Goal: Task Accomplishment & Management: Use online tool/utility

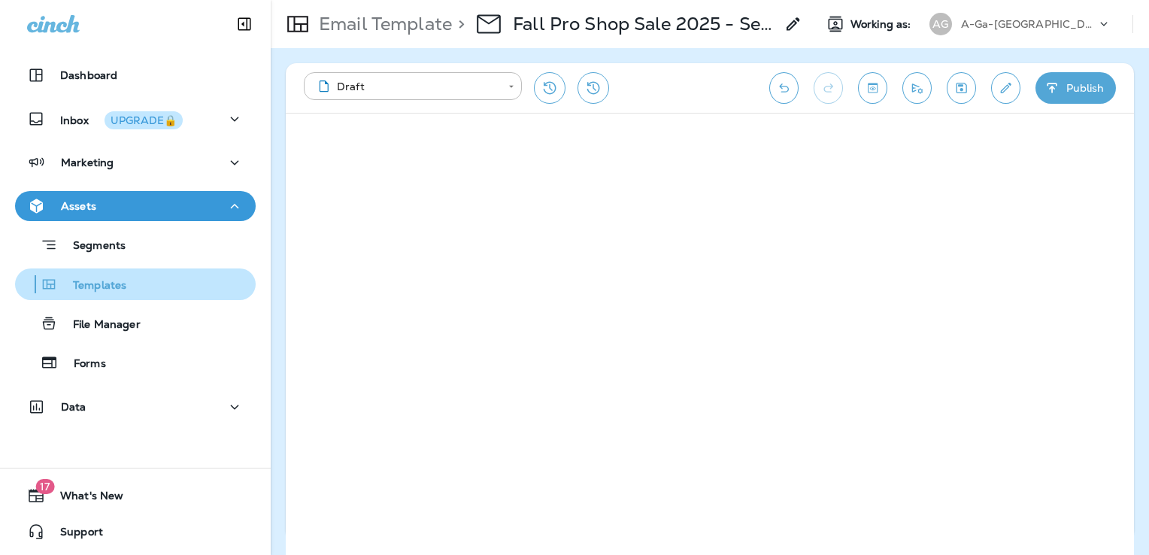
click at [111, 286] on p "Templates" at bounding box center [92, 286] width 68 height 14
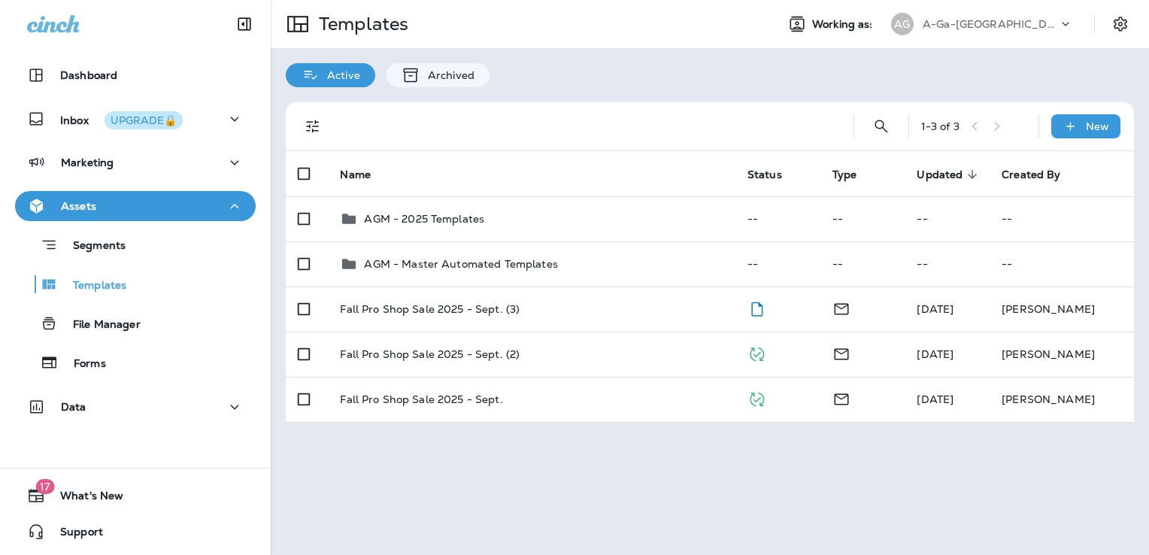
click at [1000, 28] on p "A-Ga-Ming Golf Resort" at bounding box center [990, 24] width 135 height 12
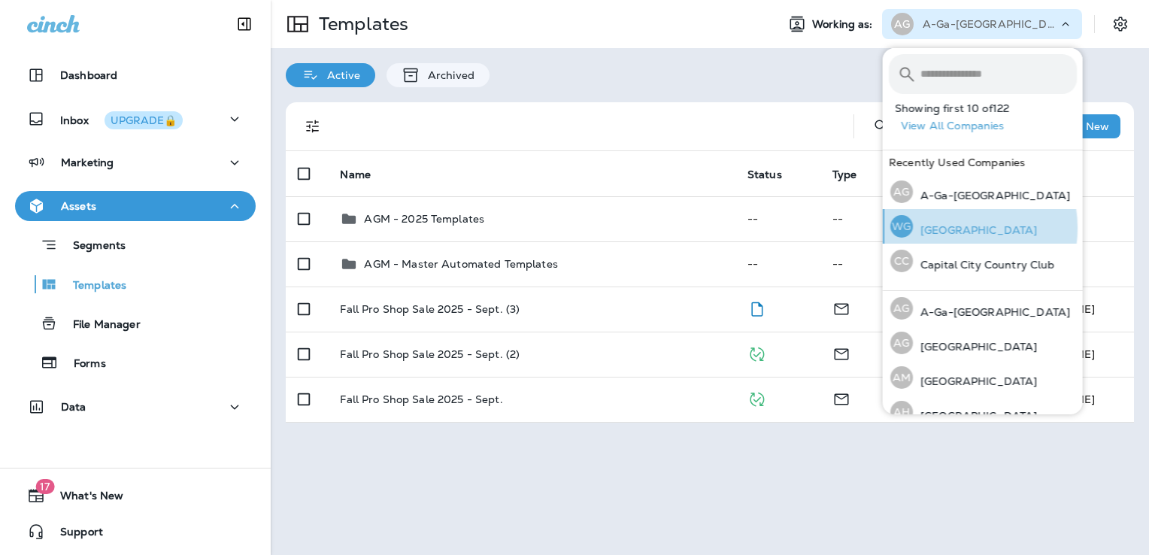
click at [951, 228] on p "[GEOGRAPHIC_DATA]" at bounding box center [975, 230] width 124 height 12
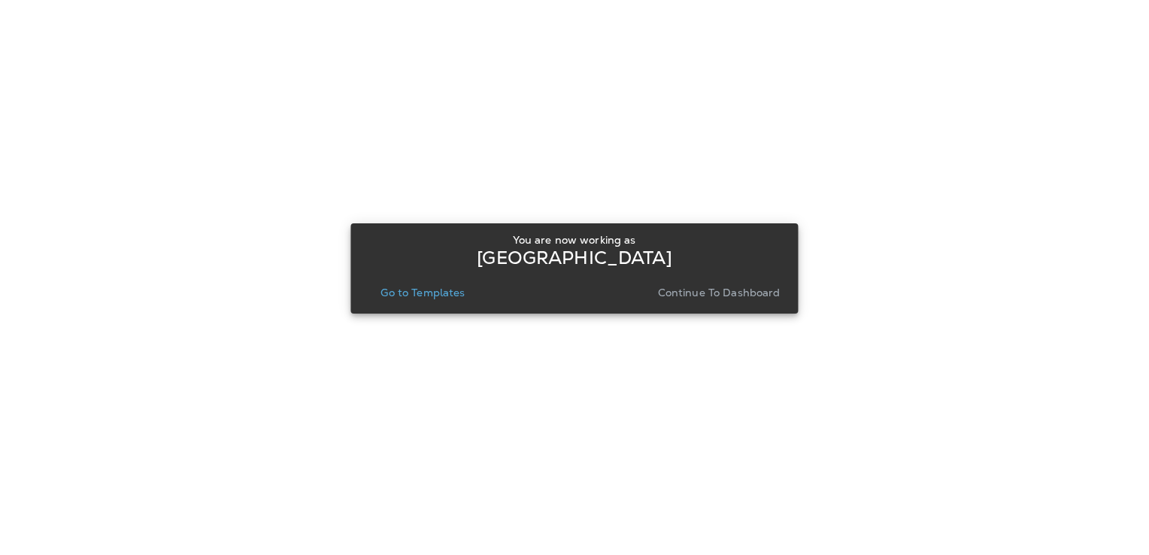
click at [425, 295] on p "Go to Templates" at bounding box center [423, 293] width 84 height 12
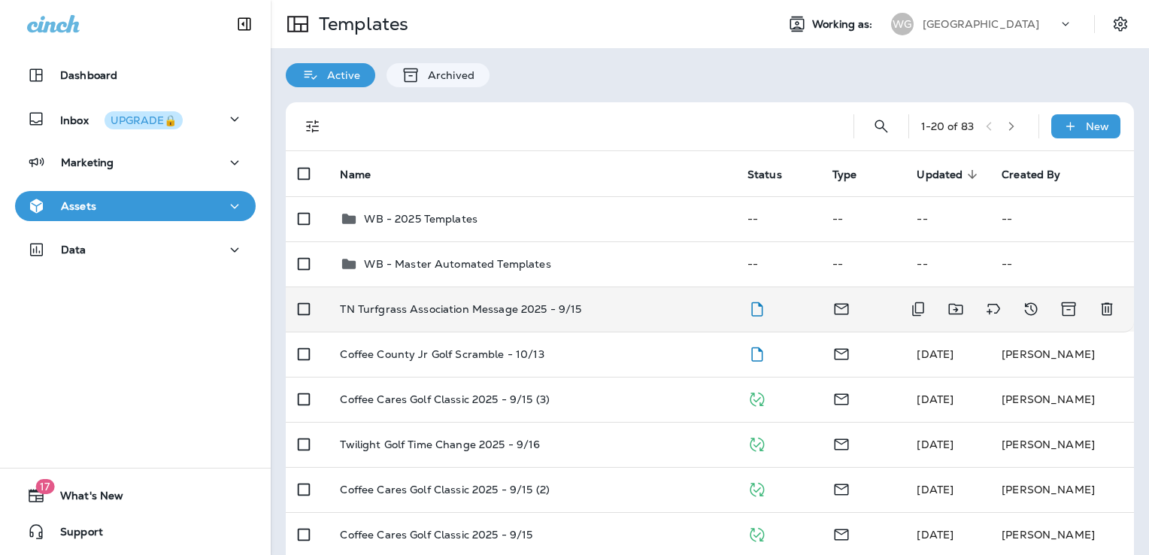
click at [609, 308] on div "TN Turfgrass Association Message 2025 - 9/15" at bounding box center [531, 309] width 383 height 12
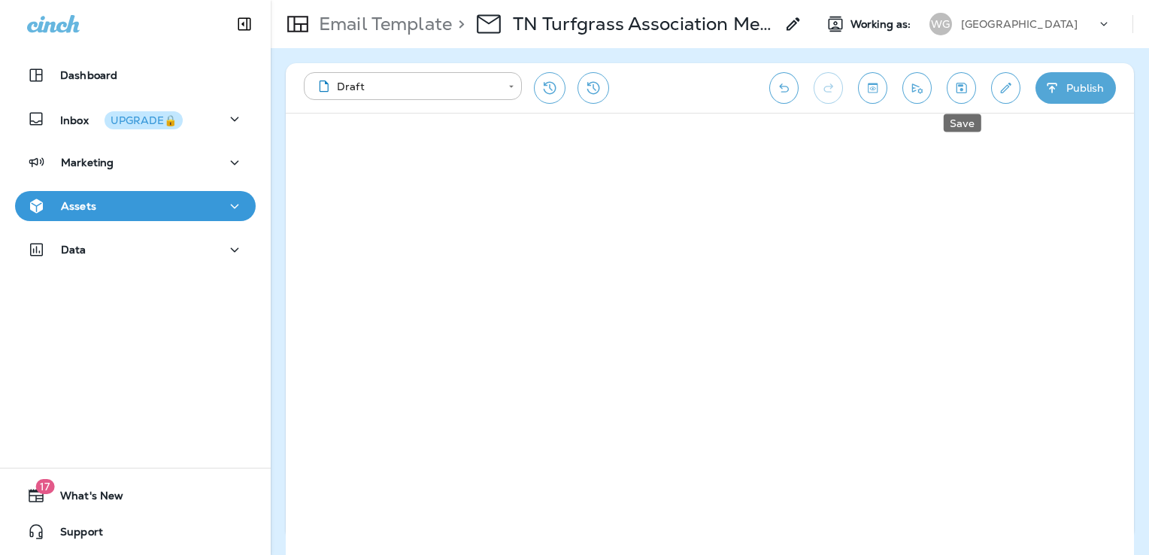
click at [959, 90] on icon "Save" at bounding box center [962, 87] width 16 height 15
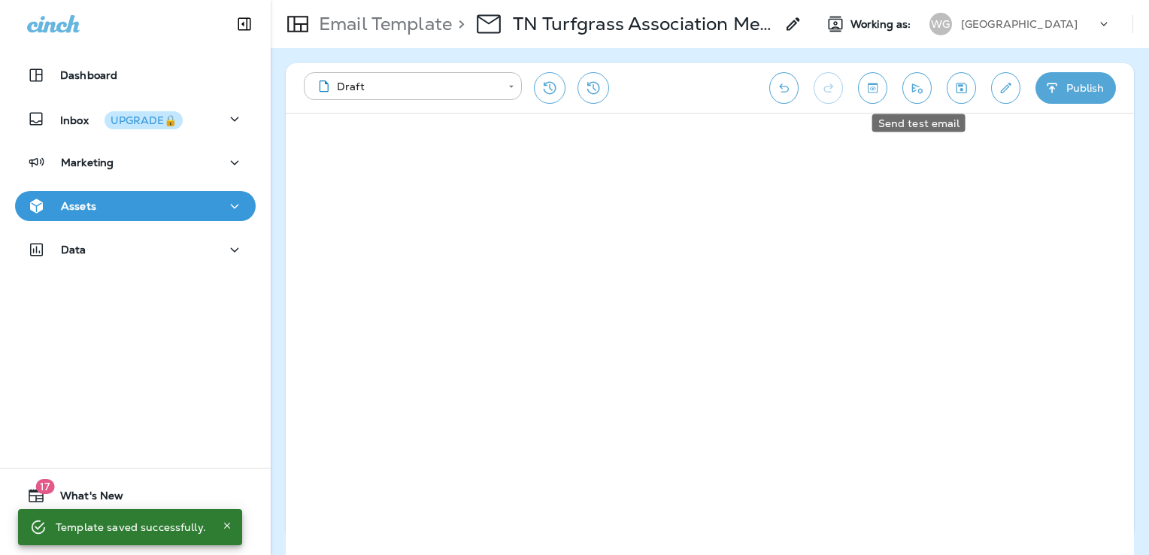
click at [918, 86] on icon "Send test email" at bounding box center [917, 87] width 16 height 15
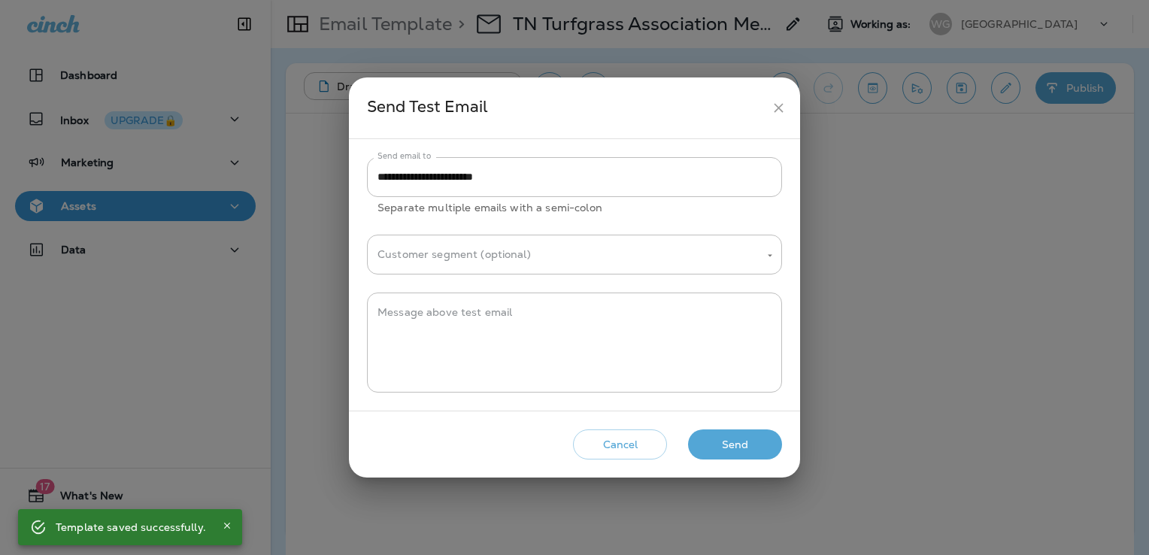
click at [726, 446] on button "Send" at bounding box center [735, 444] width 94 height 31
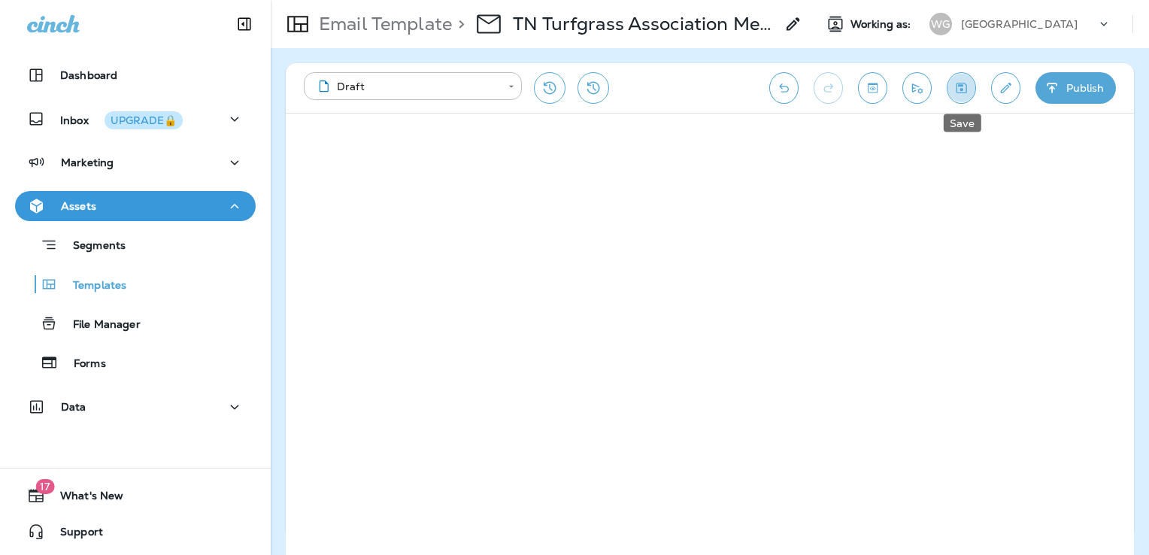
click at [967, 91] on icon "Save" at bounding box center [962, 88] width 11 height 11
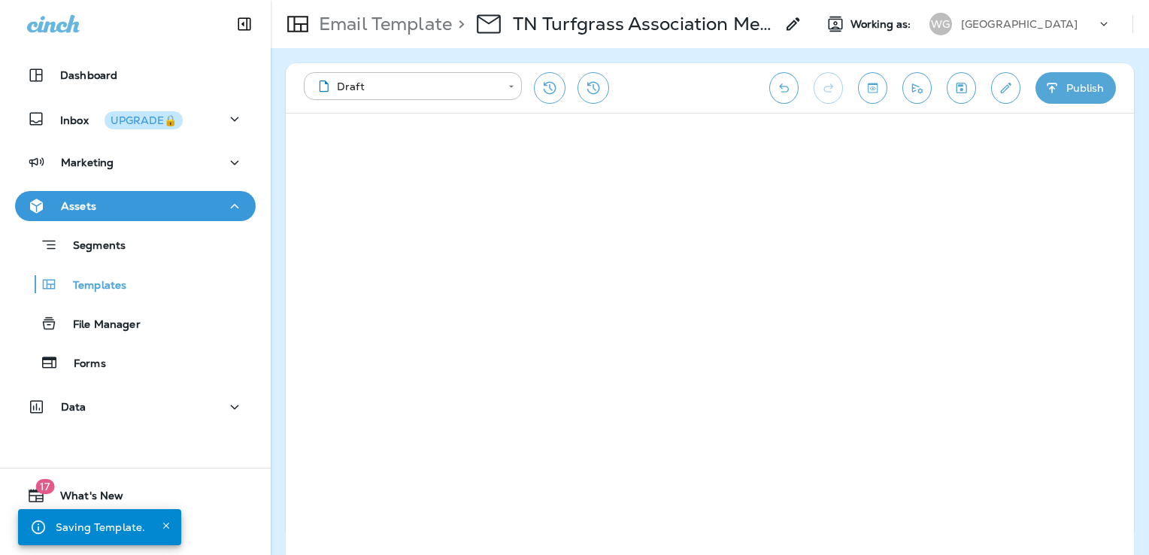
click at [1020, 28] on p "[GEOGRAPHIC_DATA]" at bounding box center [1019, 24] width 117 height 12
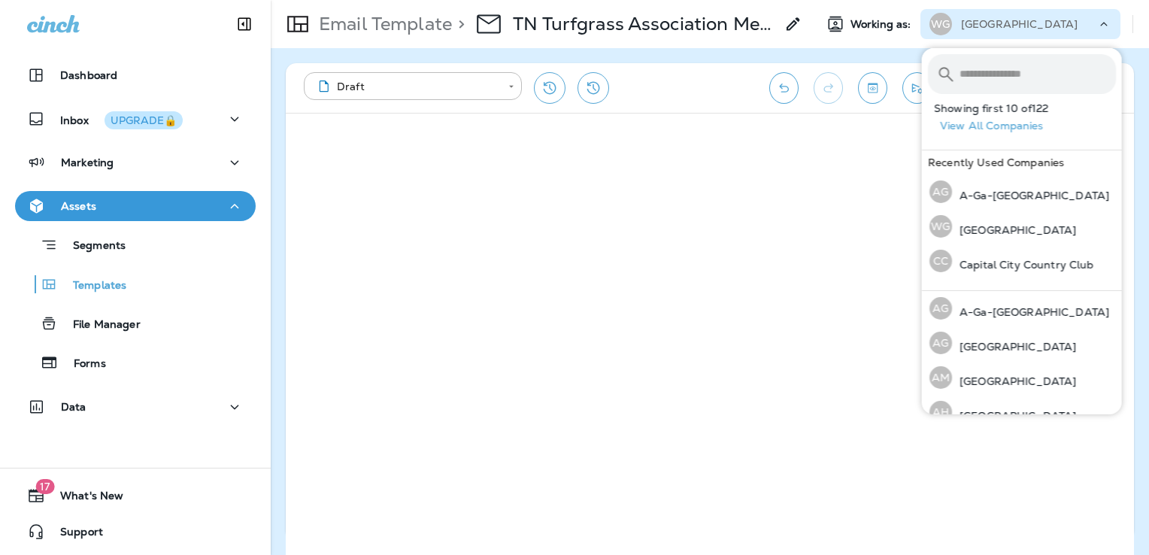
click at [1095, 26] on div "[GEOGRAPHIC_DATA]" at bounding box center [1028, 24] width 135 height 23
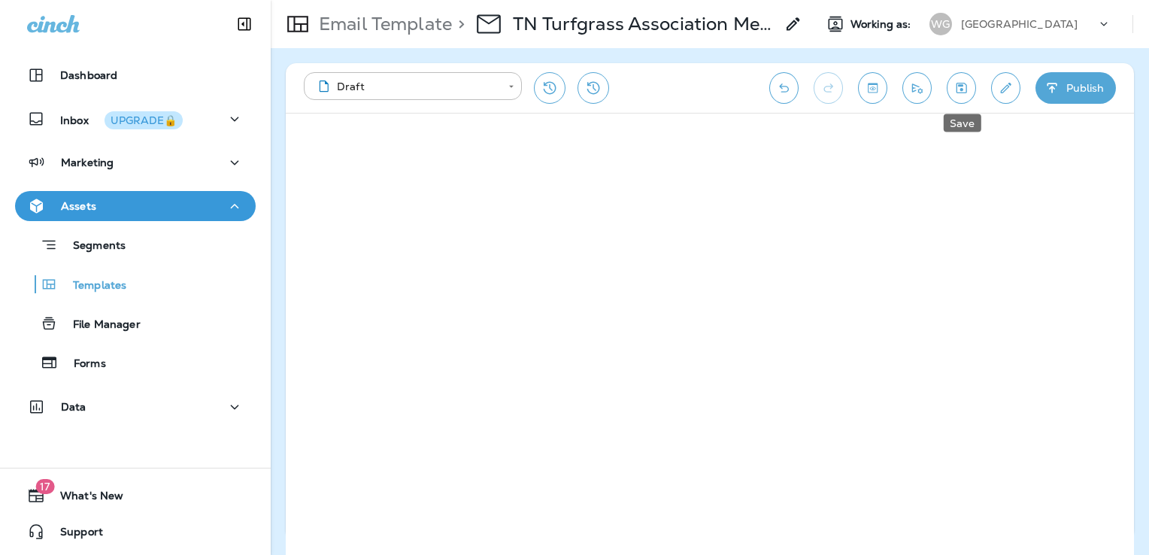
click at [973, 82] on button "Save" at bounding box center [961, 88] width 29 height 32
click at [1061, 89] on button "Publish" at bounding box center [1076, 88] width 80 height 32
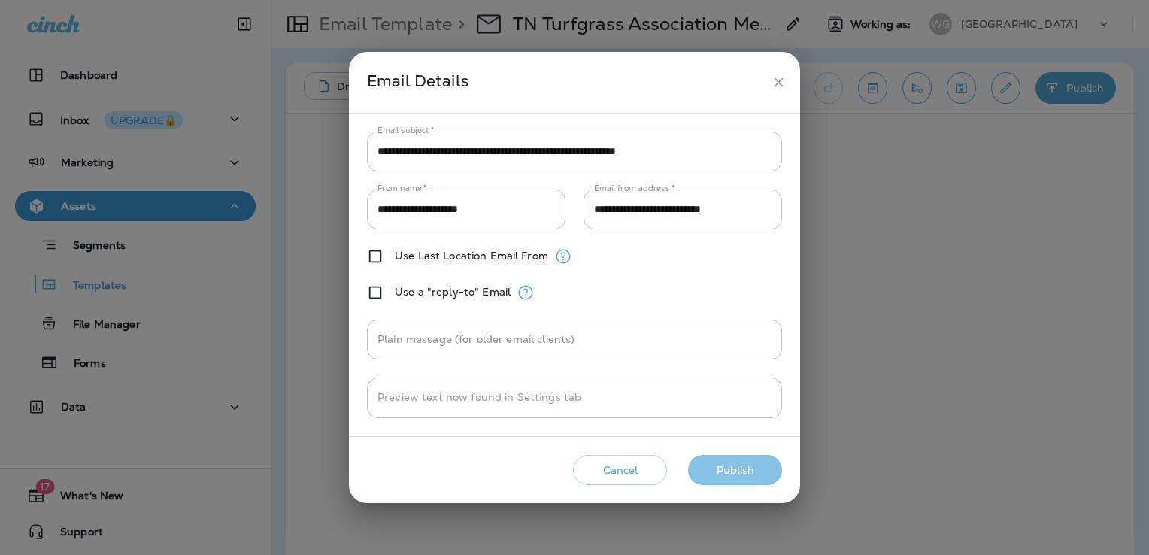
click at [752, 472] on button "Publish" at bounding box center [735, 470] width 94 height 31
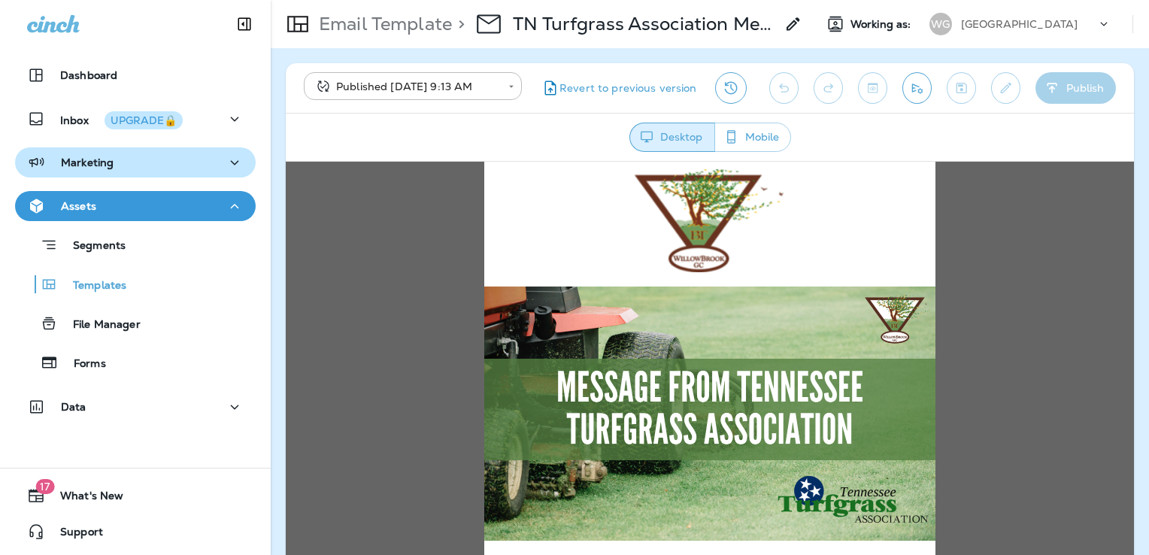
click at [115, 164] on div "Marketing" at bounding box center [135, 162] width 217 height 19
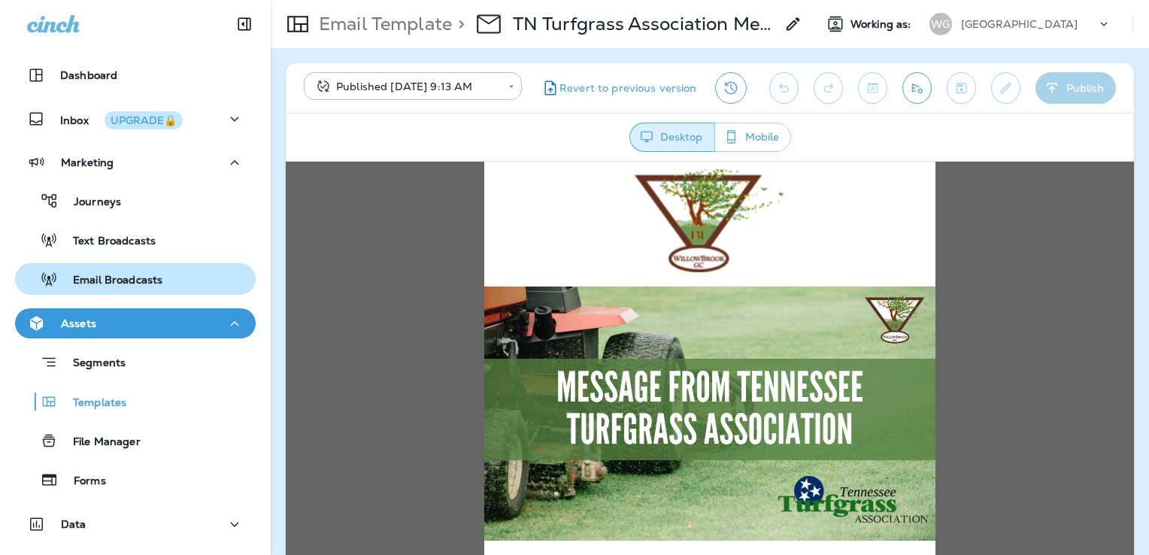
click at [137, 287] on p "Email Broadcasts" at bounding box center [110, 281] width 105 height 14
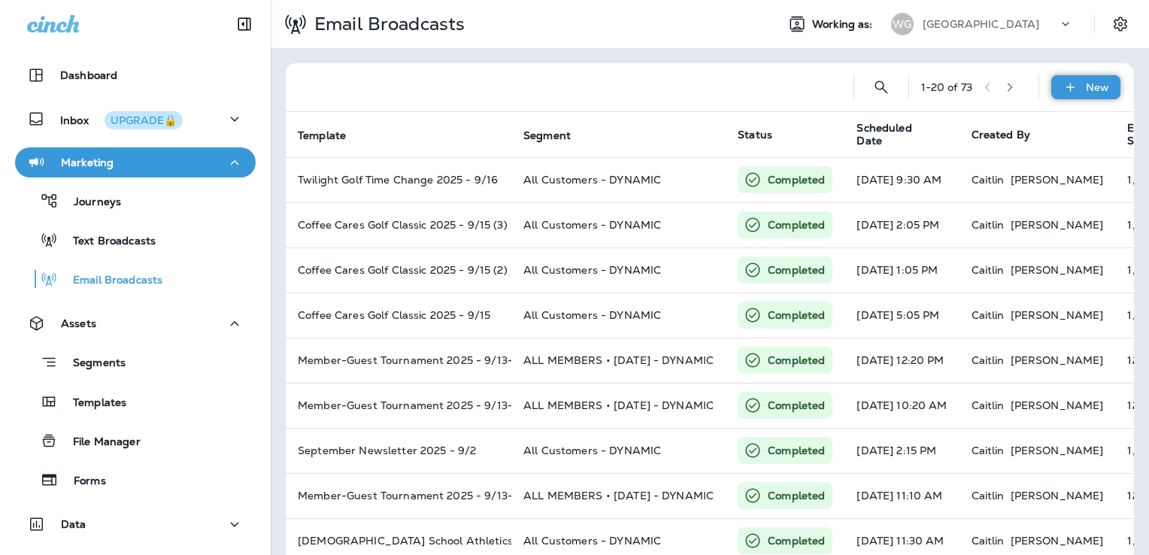
click at [1089, 88] on p "New" at bounding box center [1097, 87] width 23 height 12
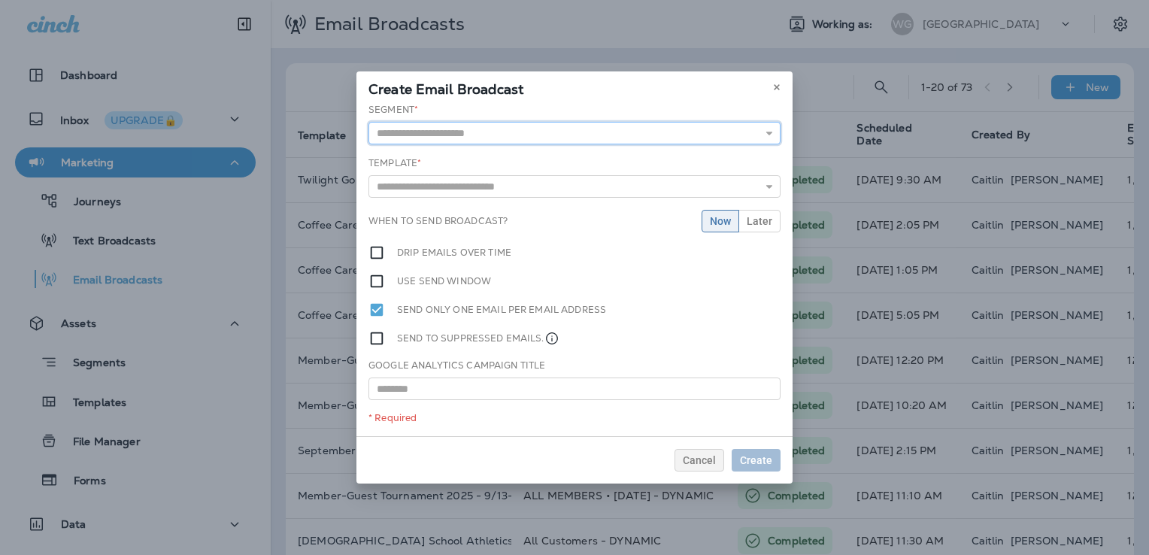
click at [508, 131] on input "text" at bounding box center [575, 133] width 412 height 23
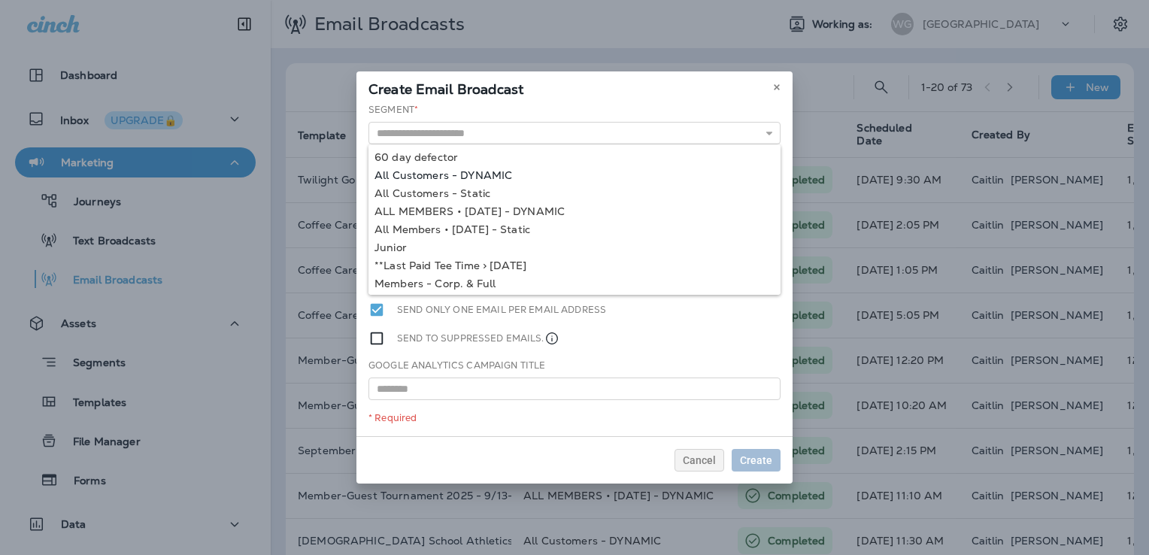
type input "**********"
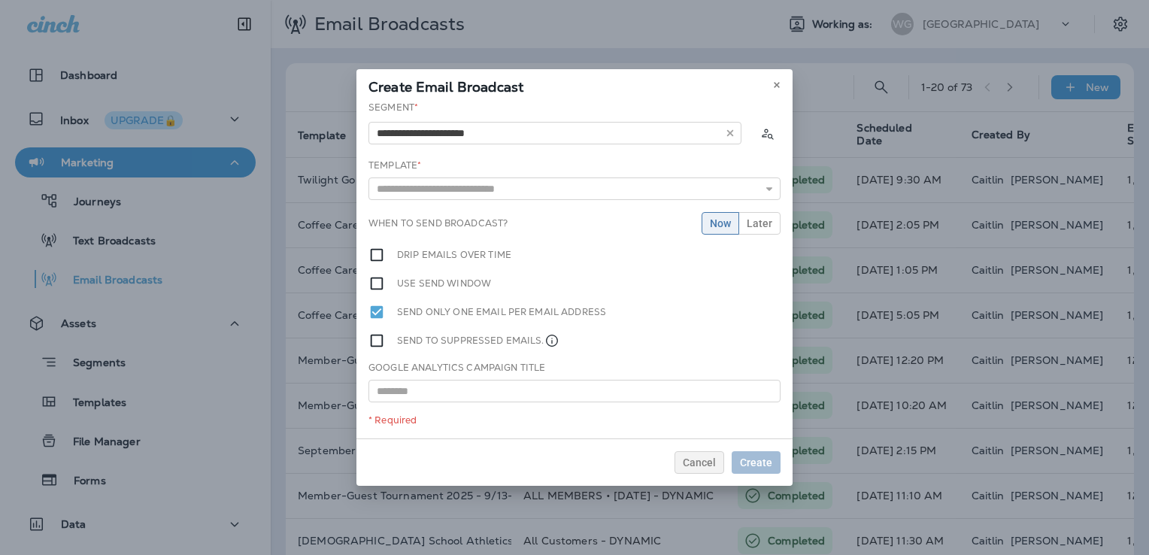
click at [492, 177] on div "**********" at bounding box center [575, 270] width 436 height 338
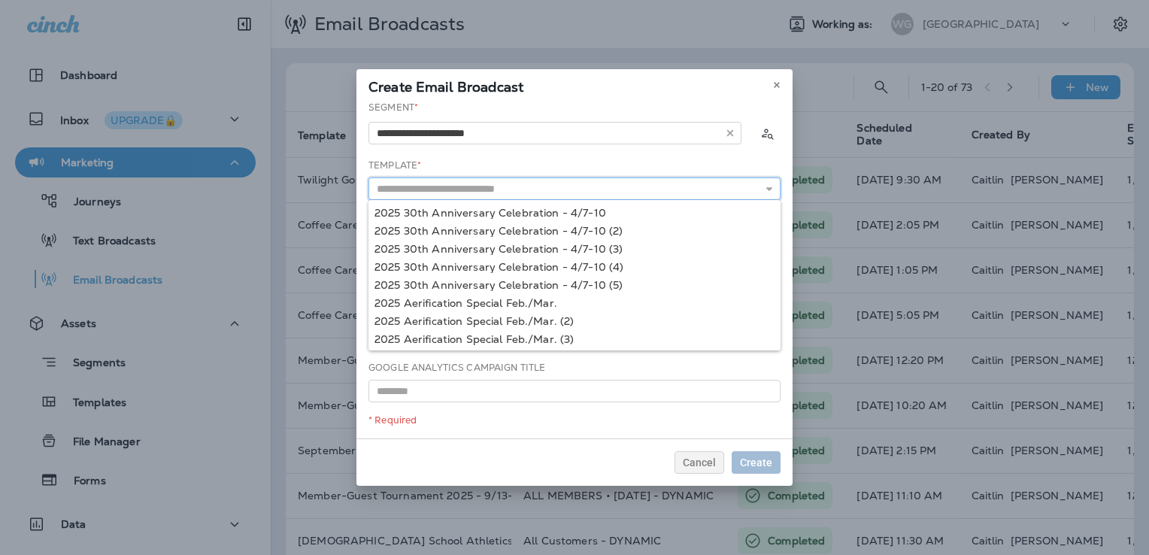
click at [485, 188] on input "text" at bounding box center [575, 189] width 412 height 23
type input "*"
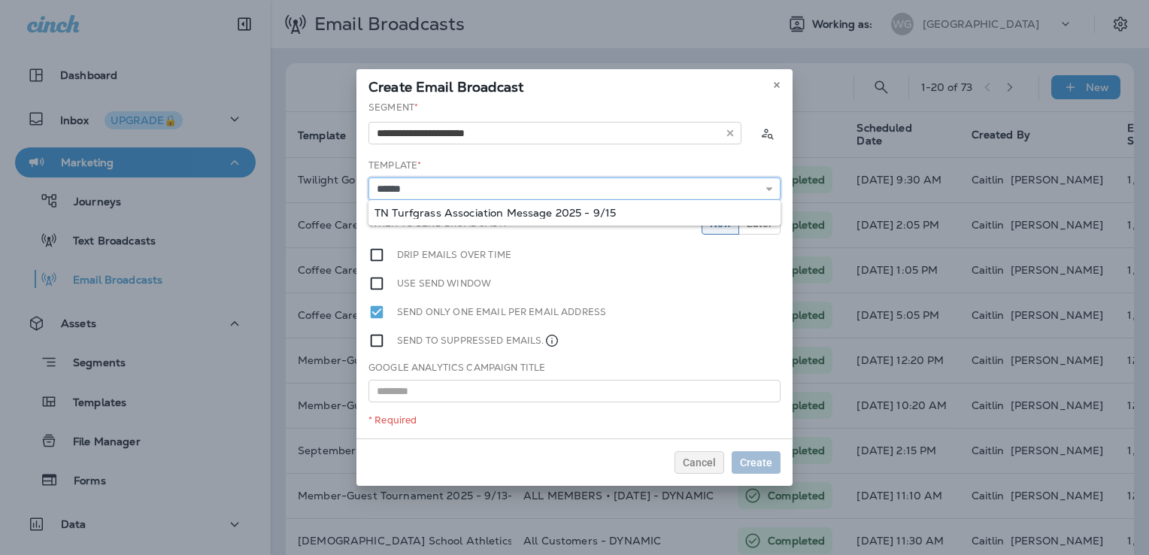
type input "**********"
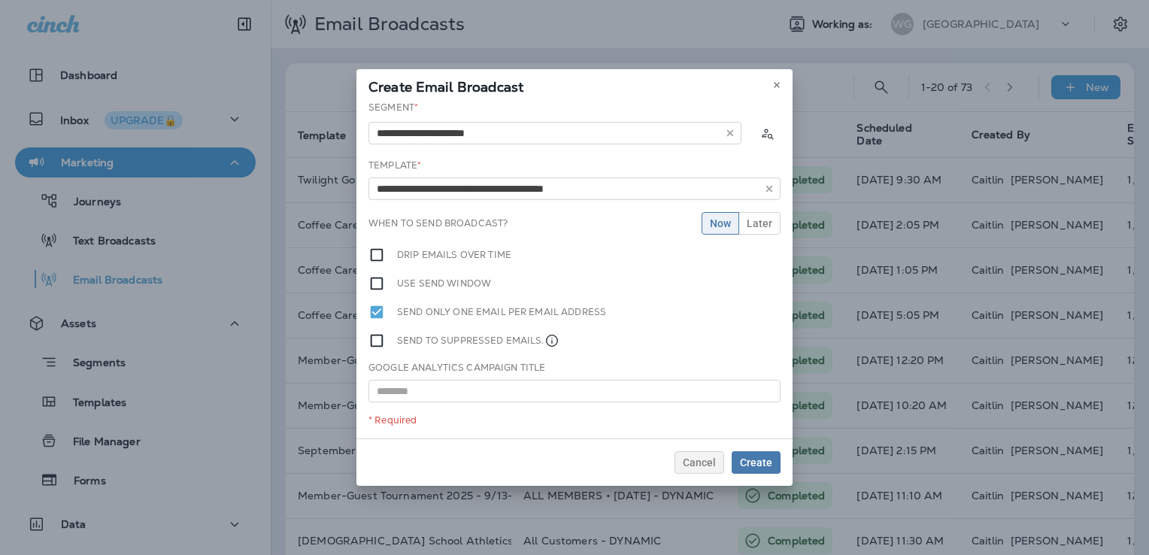
click at [493, 208] on div "**********" at bounding box center [575, 270] width 436 height 338
click at [769, 225] on span "Later" at bounding box center [760, 223] width 26 height 11
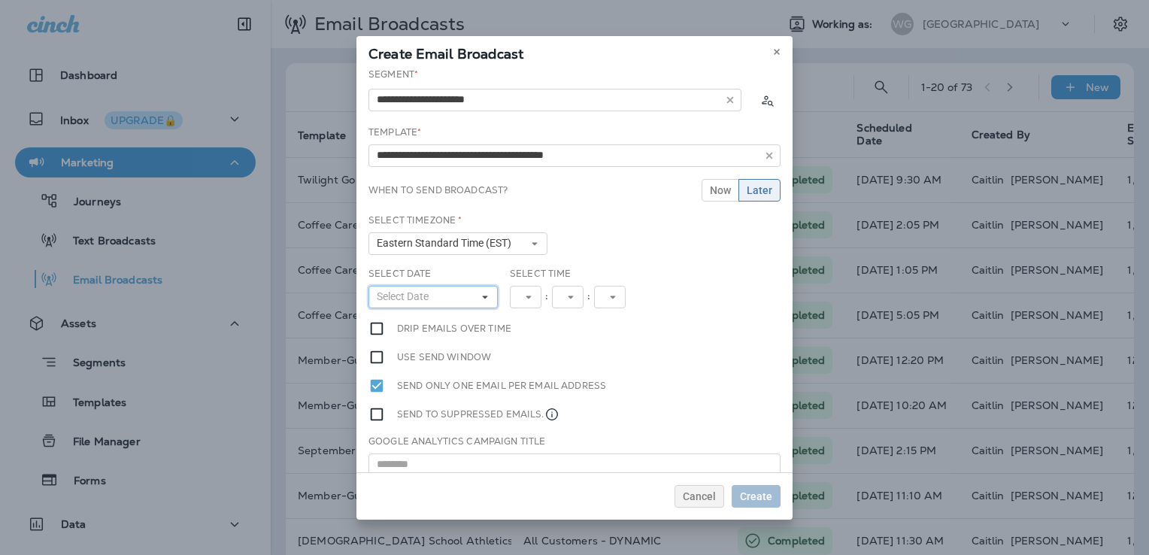
click at [442, 293] on button "Select Date" at bounding box center [433, 297] width 129 height 23
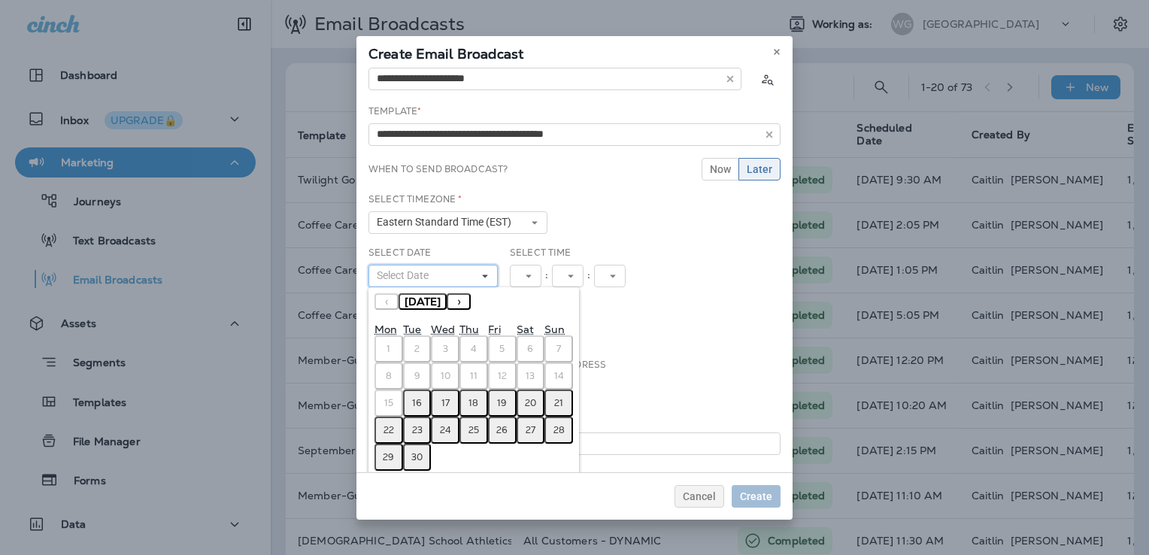
scroll to position [39, 0]
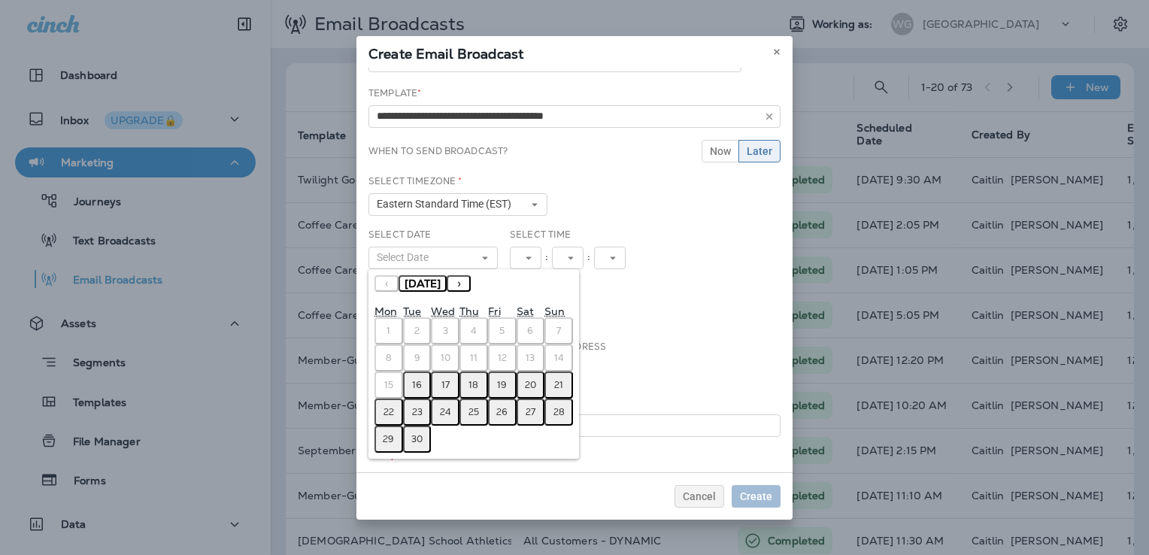
click at [415, 381] on abbr "16" at bounding box center [417, 385] width 10 height 12
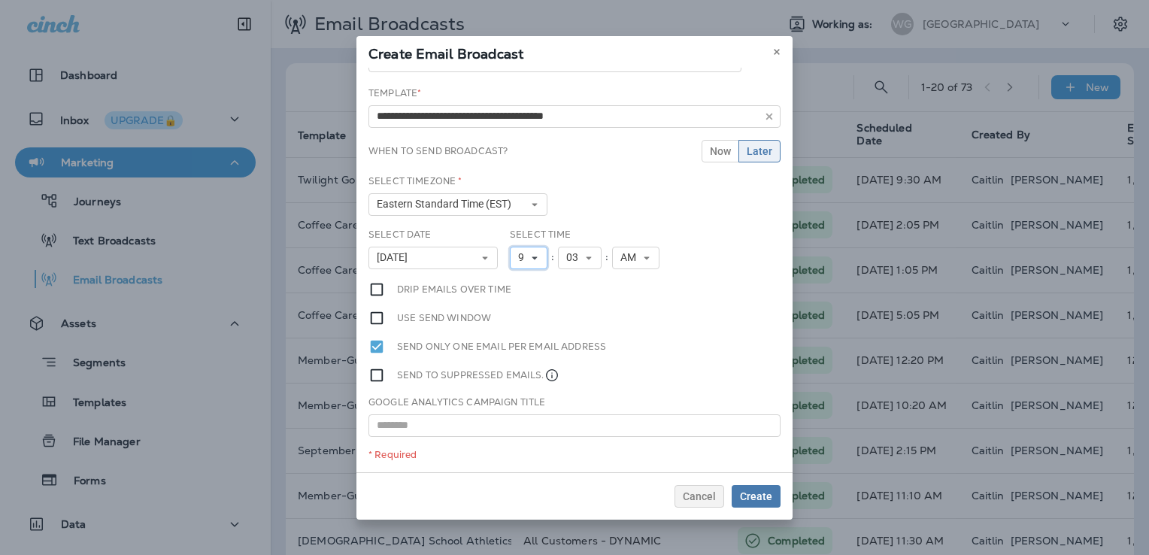
click at [518, 257] on span "9" at bounding box center [524, 257] width 12 height 13
drag, startPoint x: 514, startPoint y: 438, endPoint x: 581, endPoint y: 338, distance: 120.0
click at [514, 438] on link "10" at bounding box center [529, 444] width 38 height 18
click at [580, 259] on span "03" at bounding box center [581, 257] width 18 height 13
click at [574, 375] on link "05" at bounding box center [586, 372] width 44 height 18
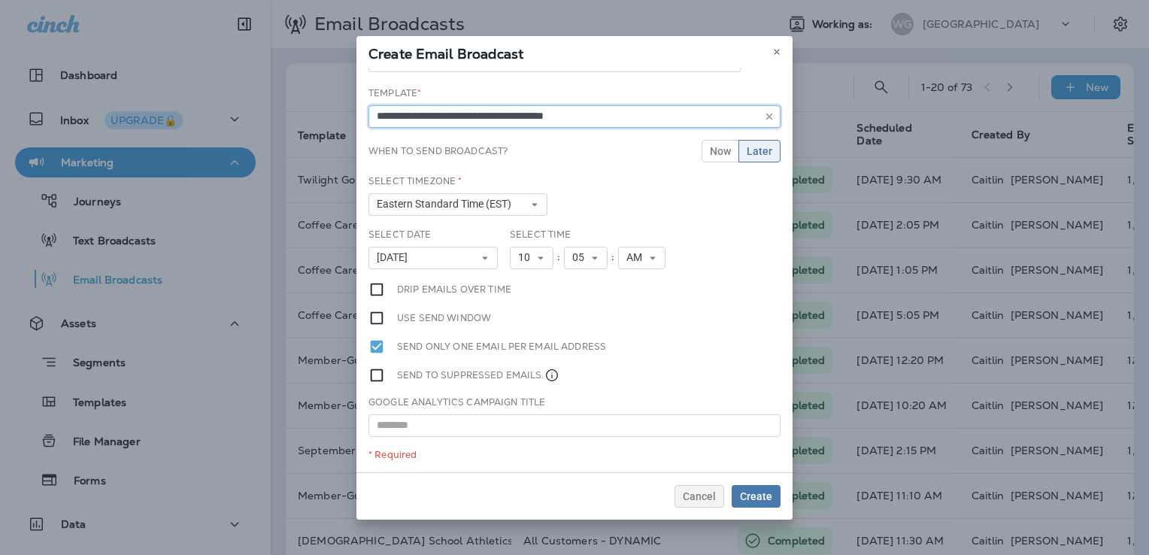
click at [508, 117] on input "**********" at bounding box center [575, 116] width 412 height 23
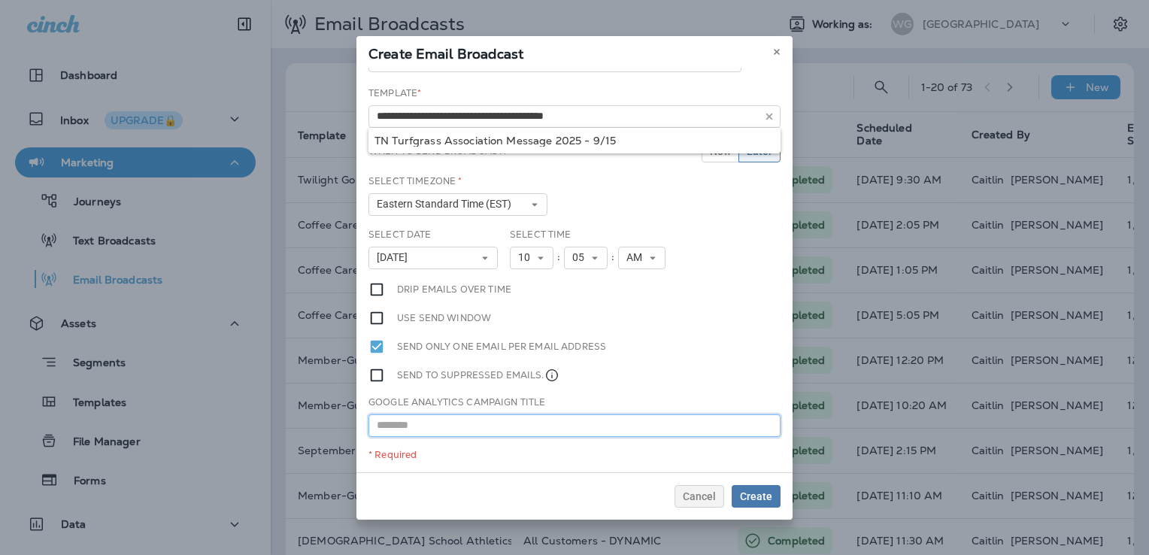
click at [483, 427] on input "text" at bounding box center [575, 425] width 412 height 23
paste input "**********"
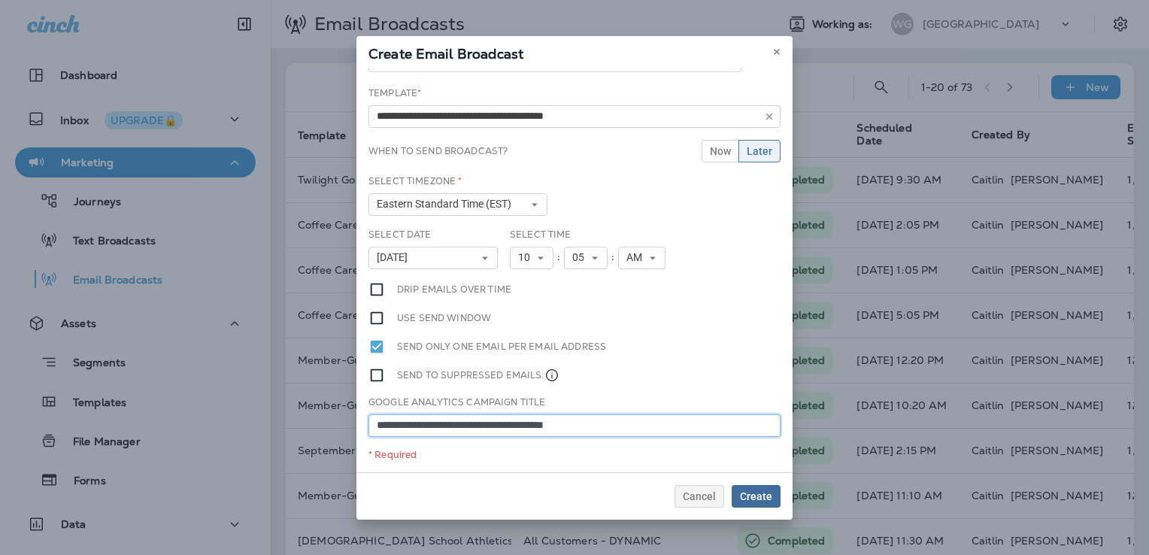
type input "**********"
click at [760, 497] on span "Create" at bounding box center [756, 496] width 32 height 11
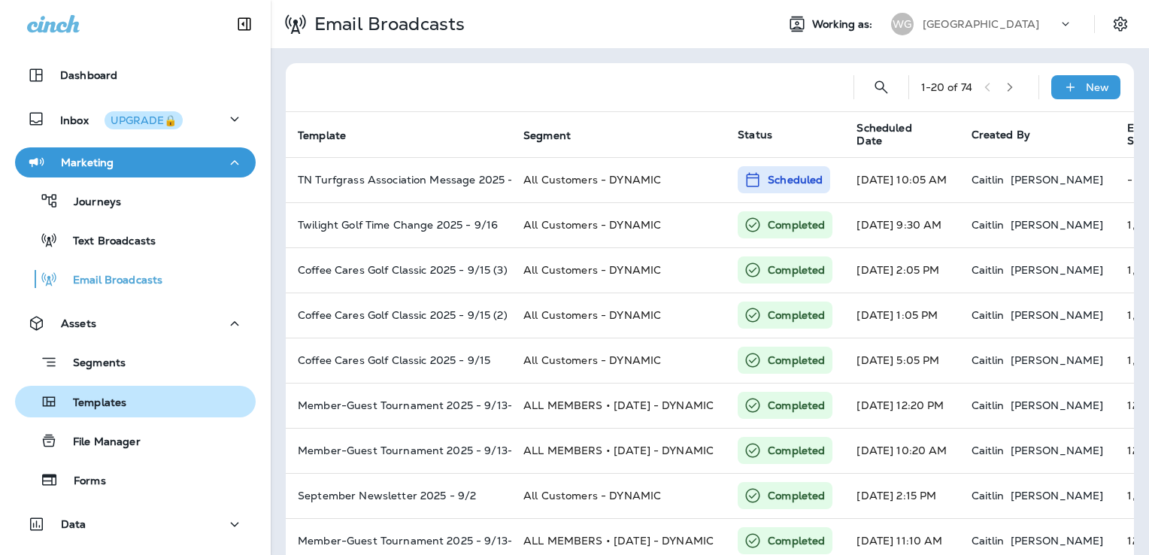
click at [114, 403] on p "Templates" at bounding box center [92, 403] width 68 height 14
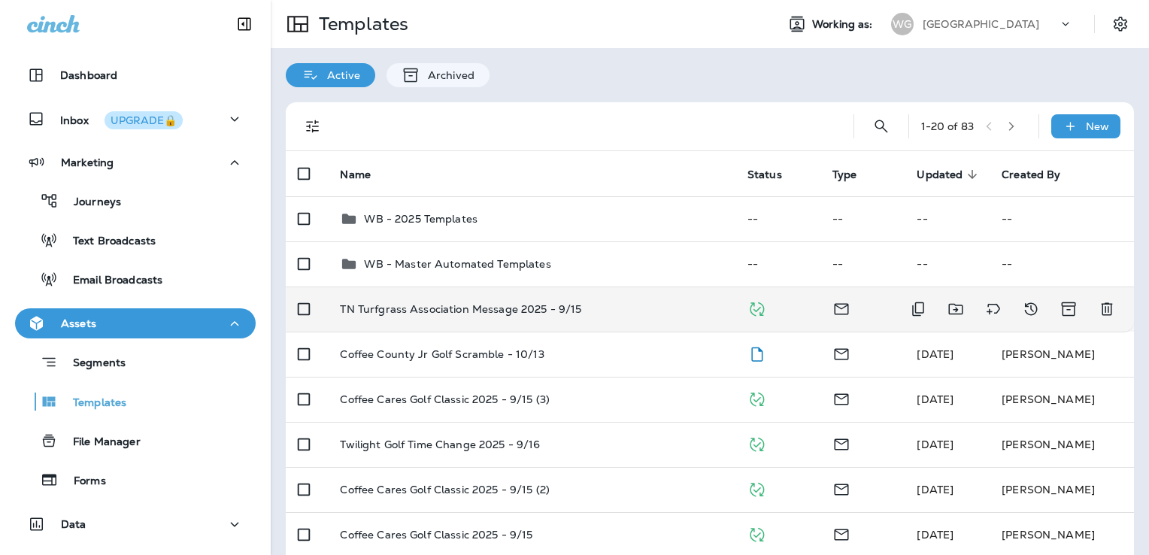
click at [596, 305] on div "TN Turfgrass Association Message 2025 - 9/15" at bounding box center [531, 309] width 383 height 12
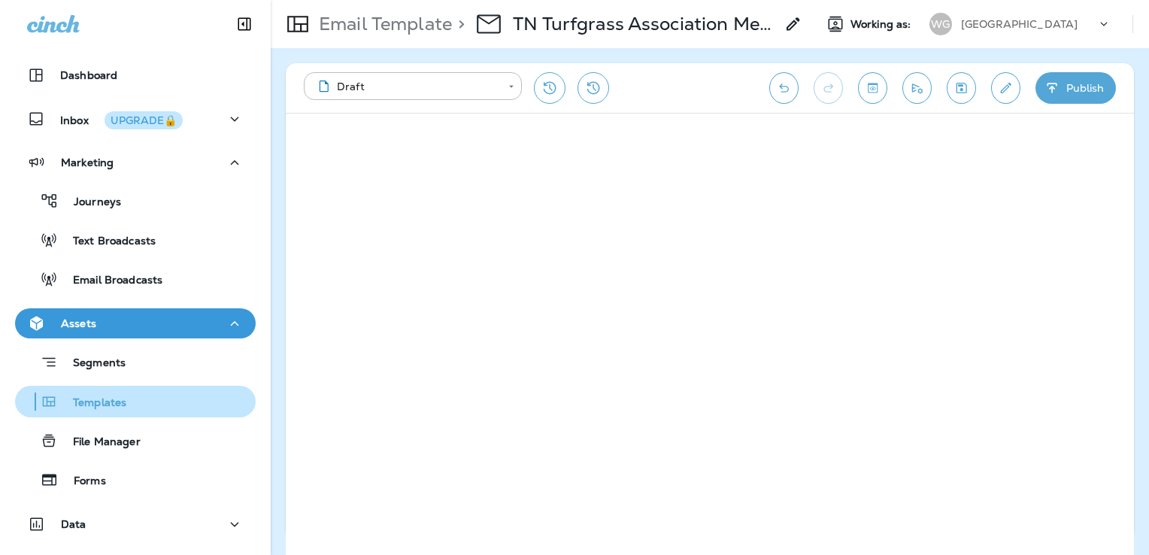
click at [117, 406] on p "Templates" at bounding box center [92, 403] width 68 height 14
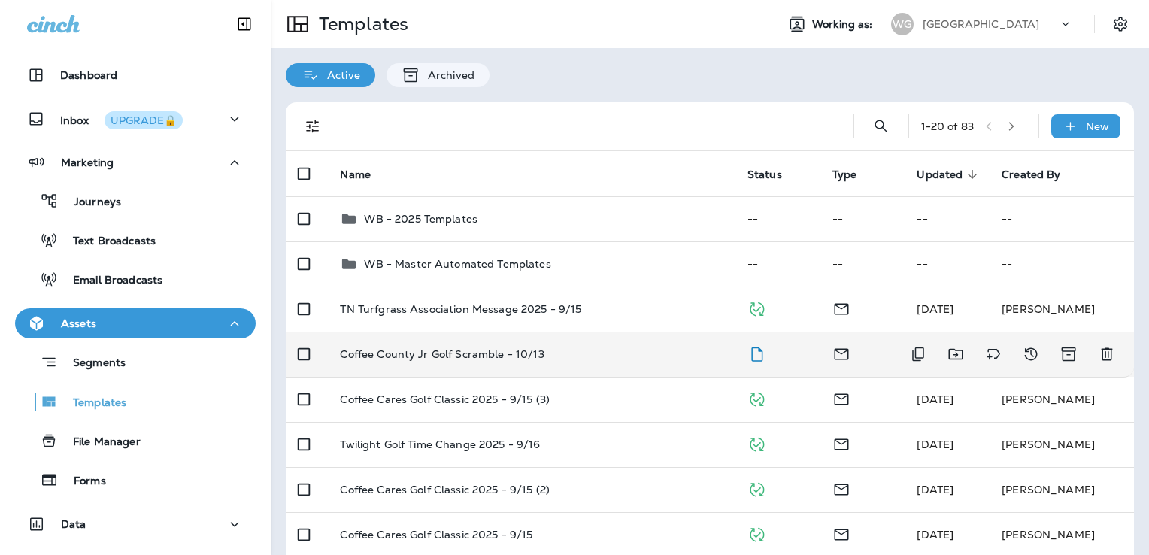
click at [609, 354] on div "Coffee County Jr Golf Scramble - 10/13" at bounding box center [531, 354] width 383 height 12
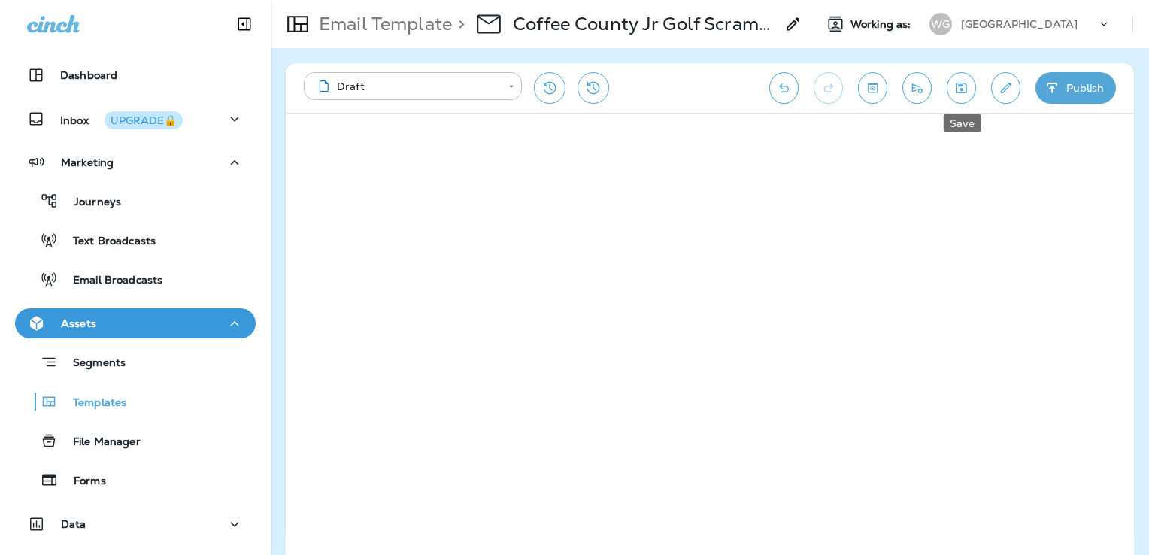
click at [959, 86] on icon "Save" at bounding box center [962, 88] width 11 height 11
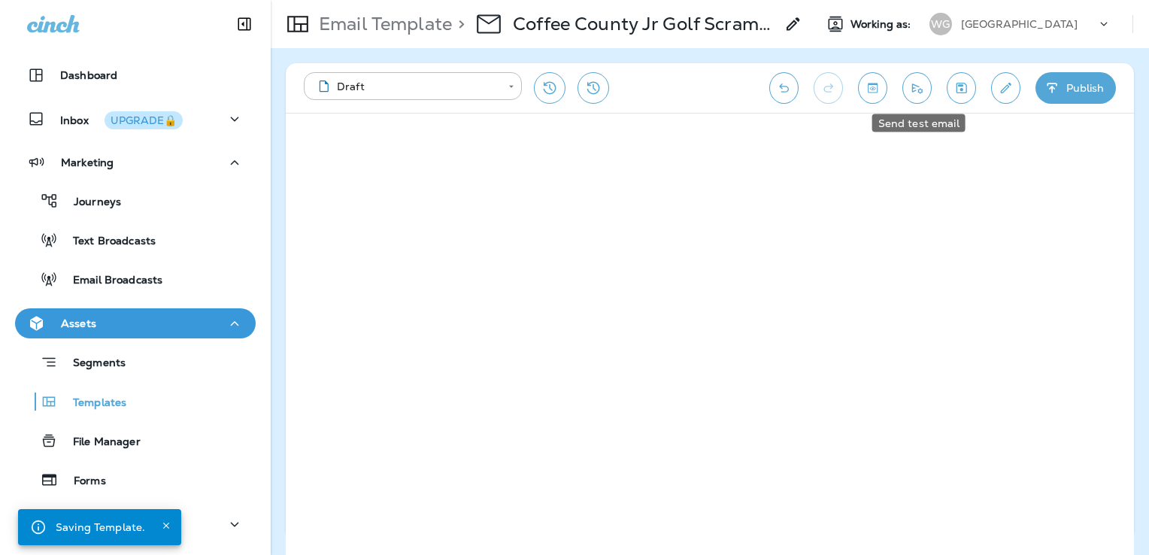
click at [916, 91] on icon "Send test email" at bounding box center [917, 87] width 16 height 15
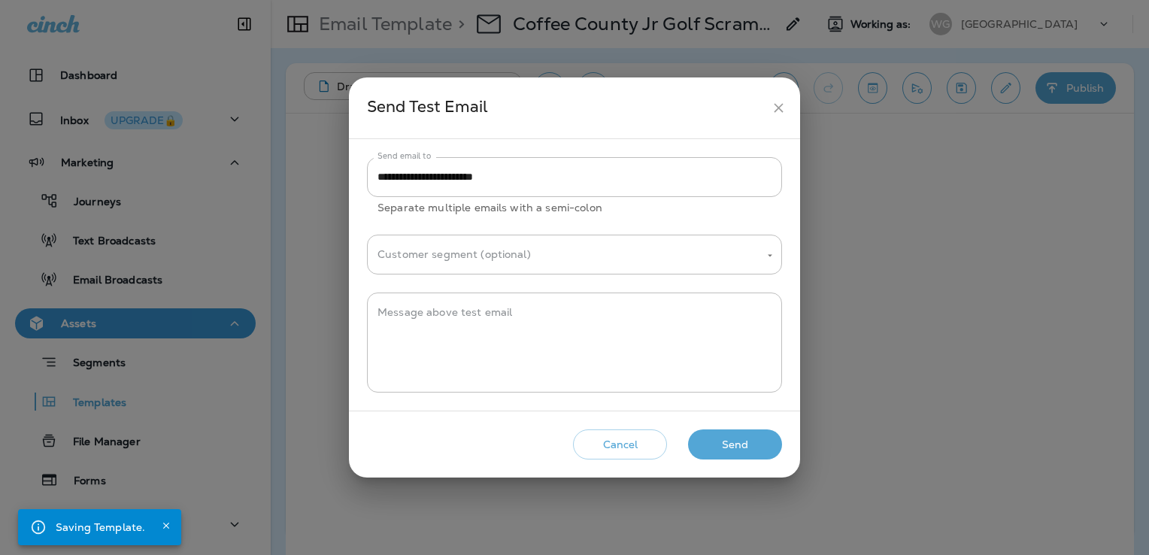
click at [751, 448] on button "Send" at bounding box center [735, 444] width 94 height 31
